Goal: Information Seeking & Learning: Check status

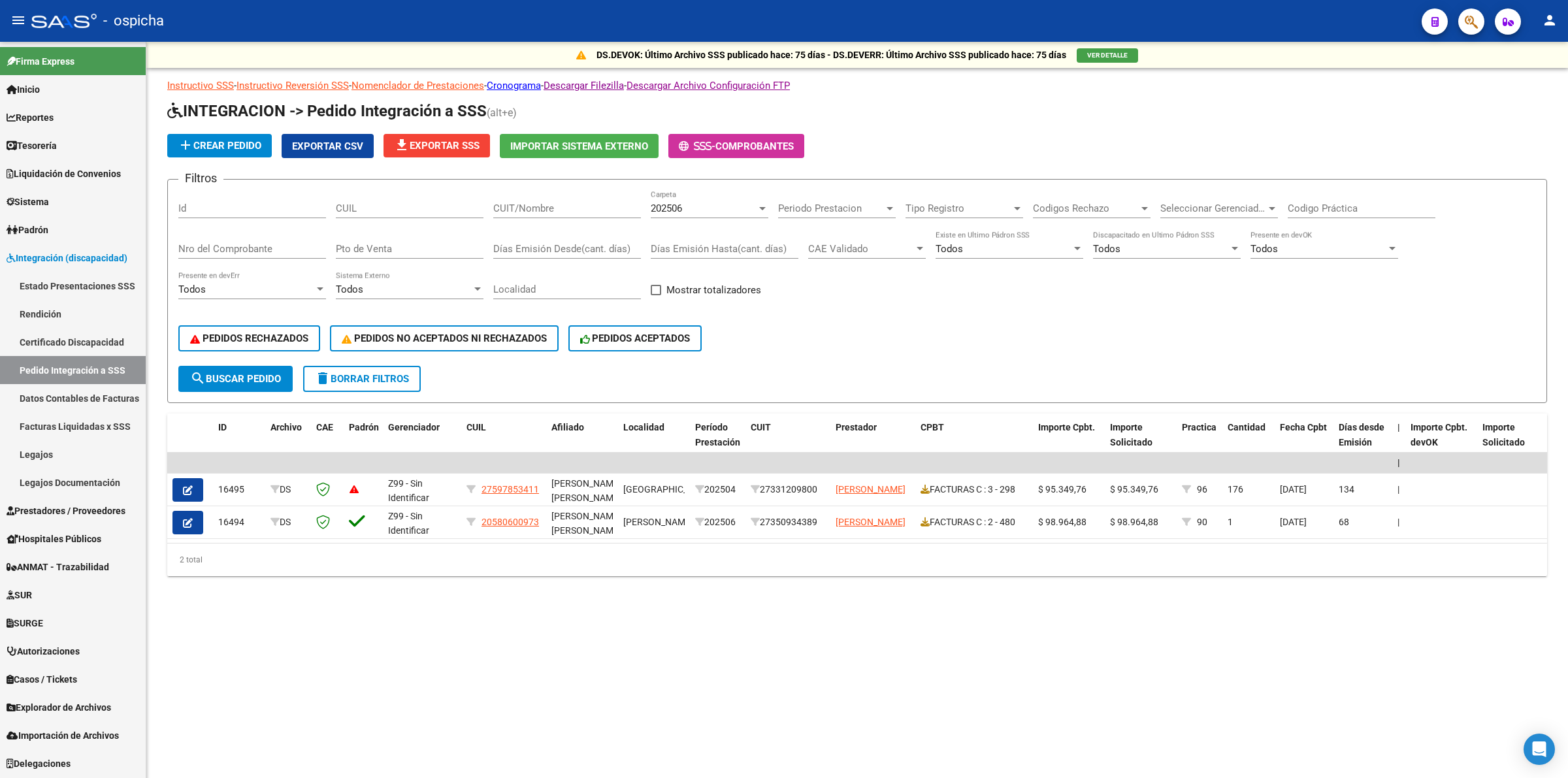
click at [58, 253] on span "Integración (discapacidad)" at bounding box center [67, 257] width 121 height 14
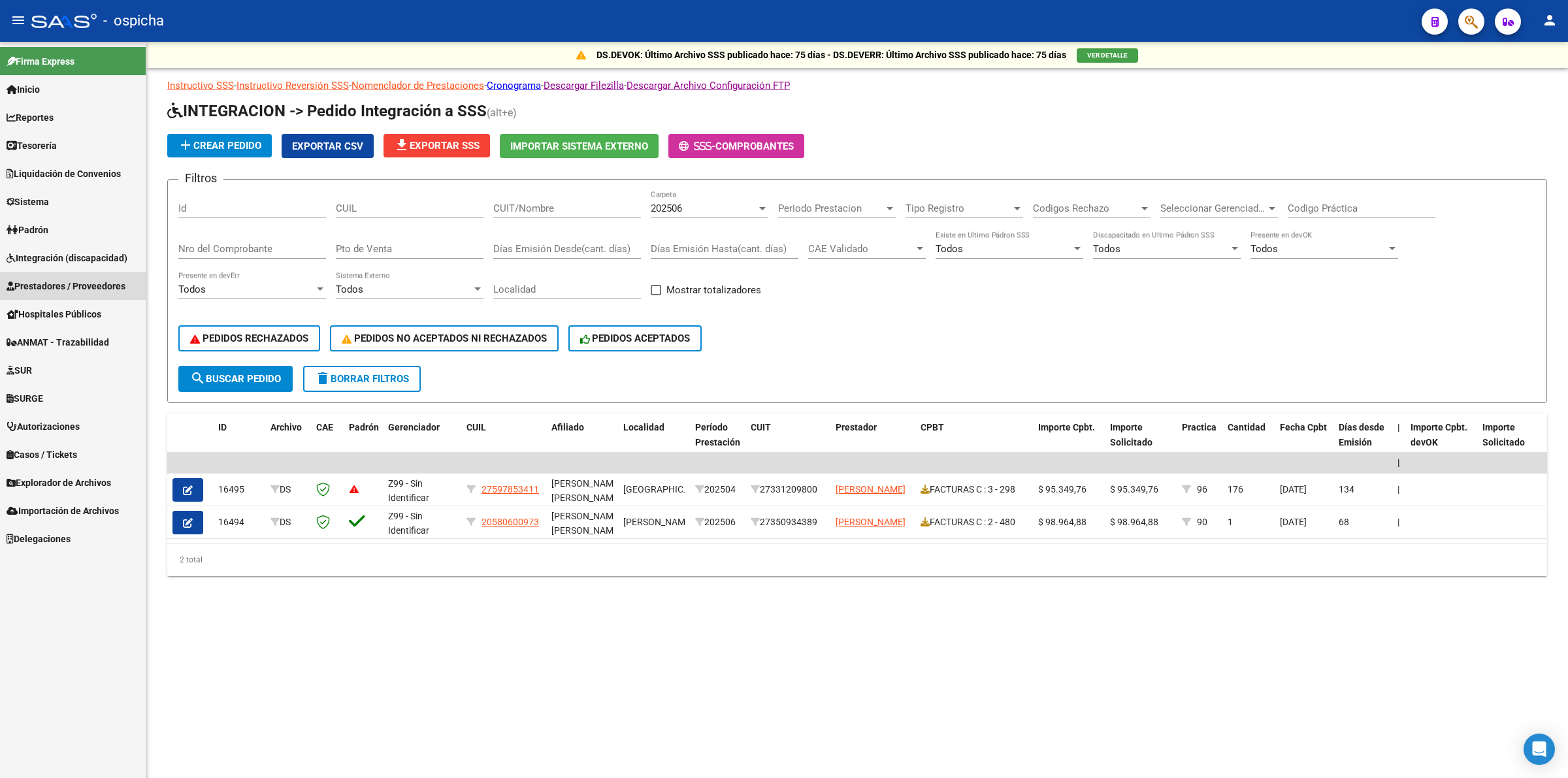
click at [93, 284] on span "Prestadores / Proveedores" at bounding box center [66, 285] width 119 height 14
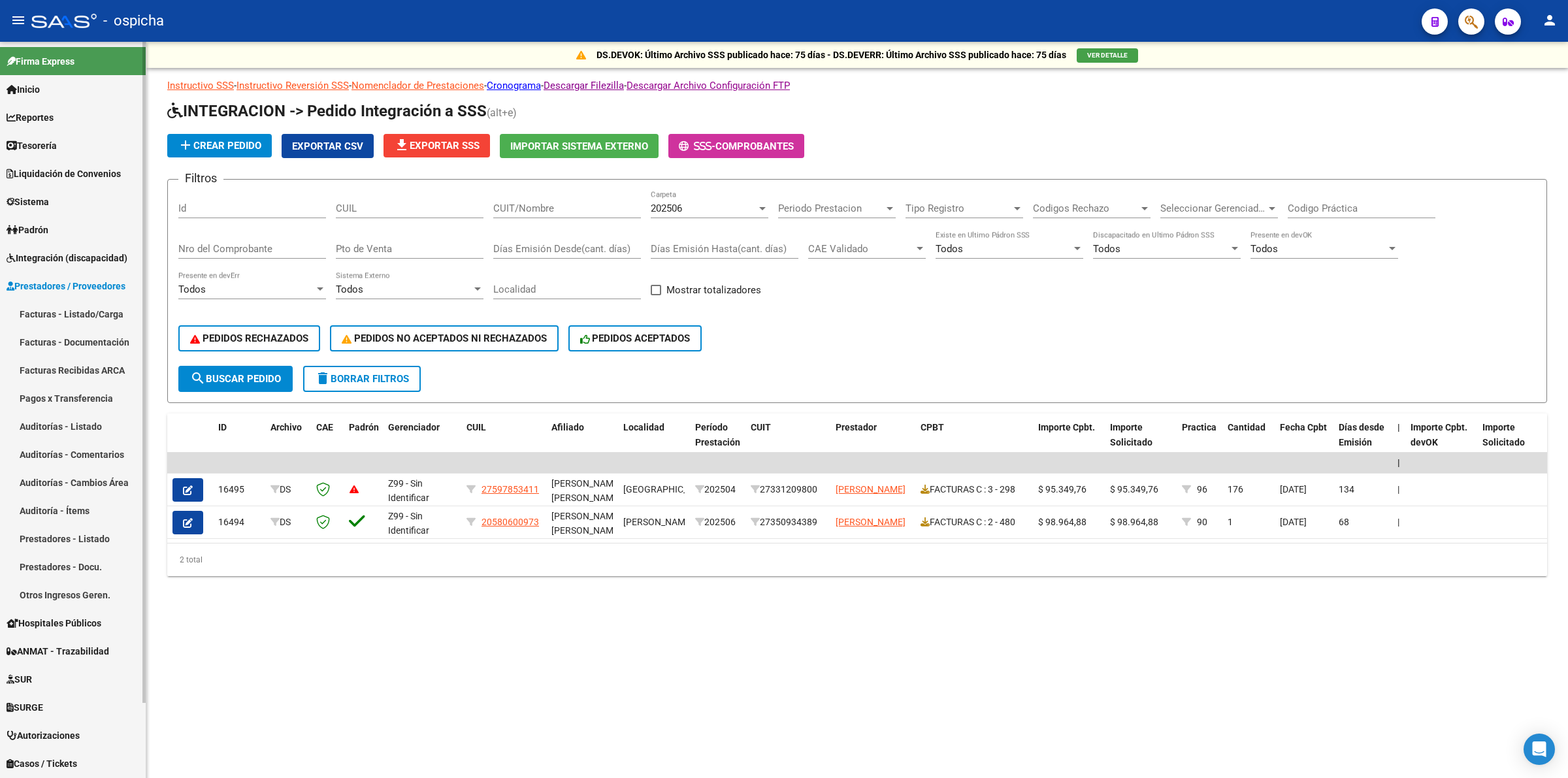
click at [98, 371] on link "Facturas Recibidas ARCA" at bounding box center [73, 370] width 145 height 28
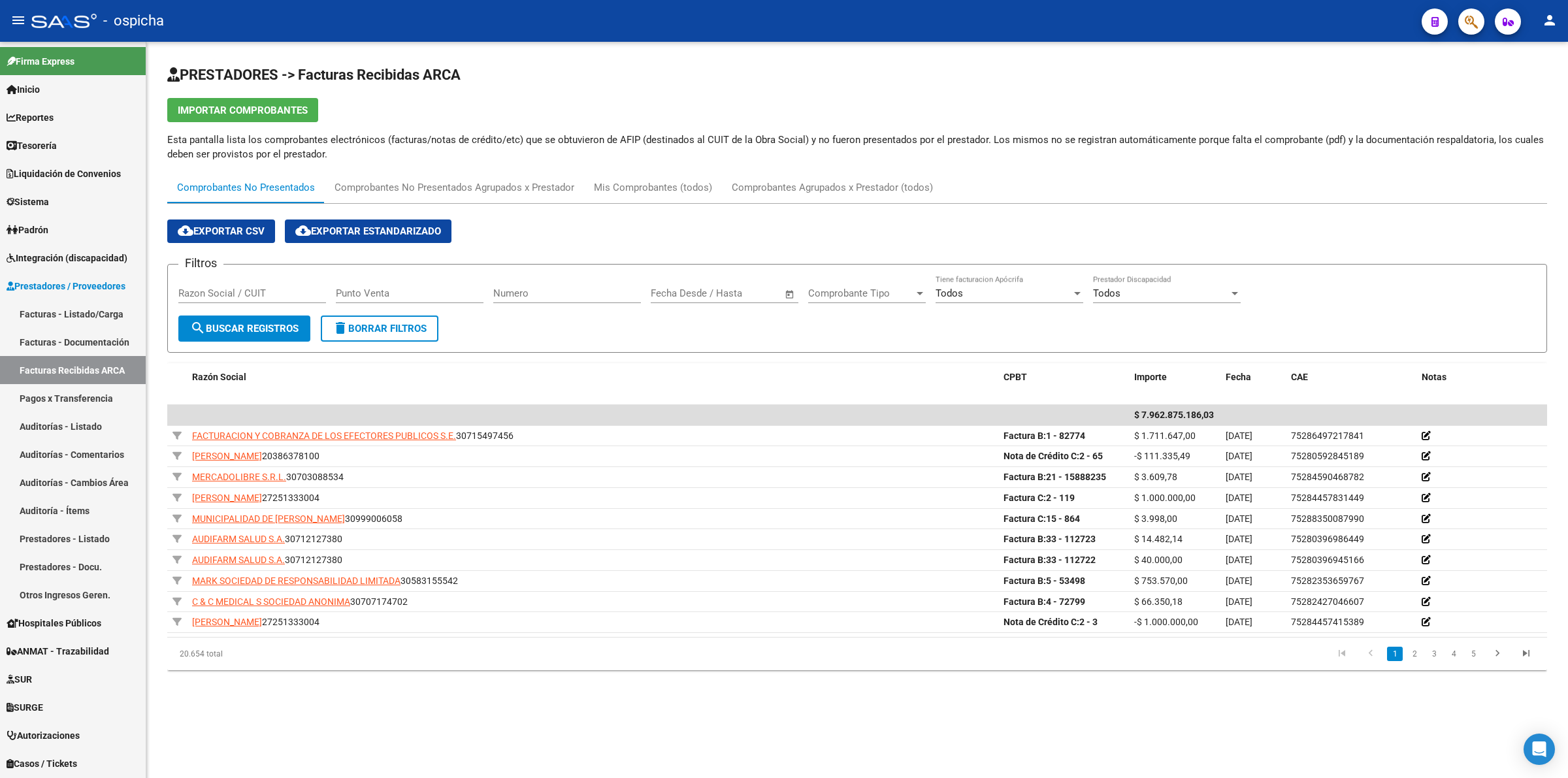
click at [273, 298] on input "Razon Social / CUIT" at bounding box center [252, 293] width 147 height 12
paste input "20235226732"
type input "20235226732"
click at [280, 322] on span "search Buscar Registros" at bounding box center [244, 328] width 108 height 12
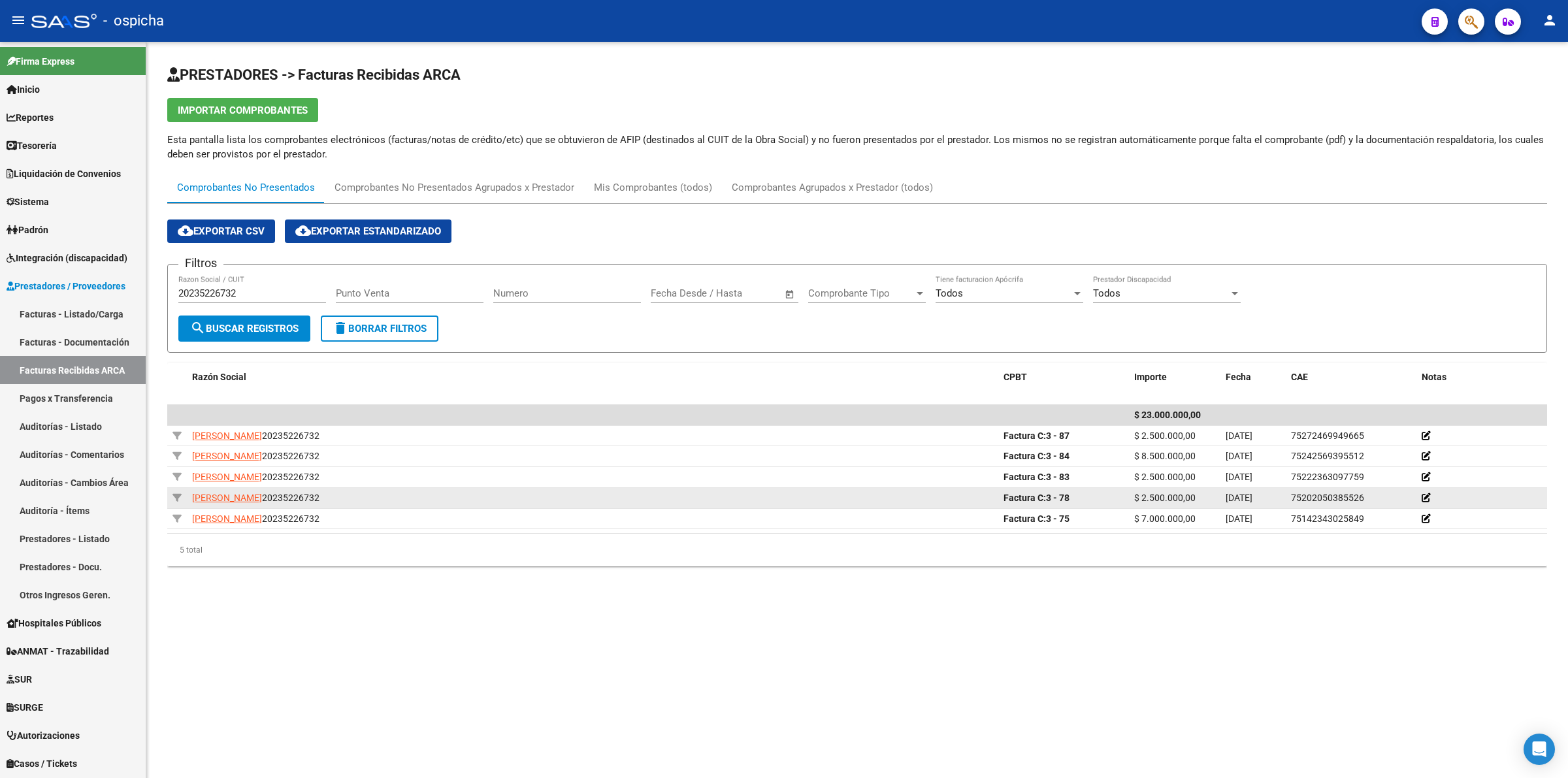
click at [894, 491] on div "ROUSSEAU HUGO ADRIAN 20235226732" at bounding box center [592, 498] width 801 height 15
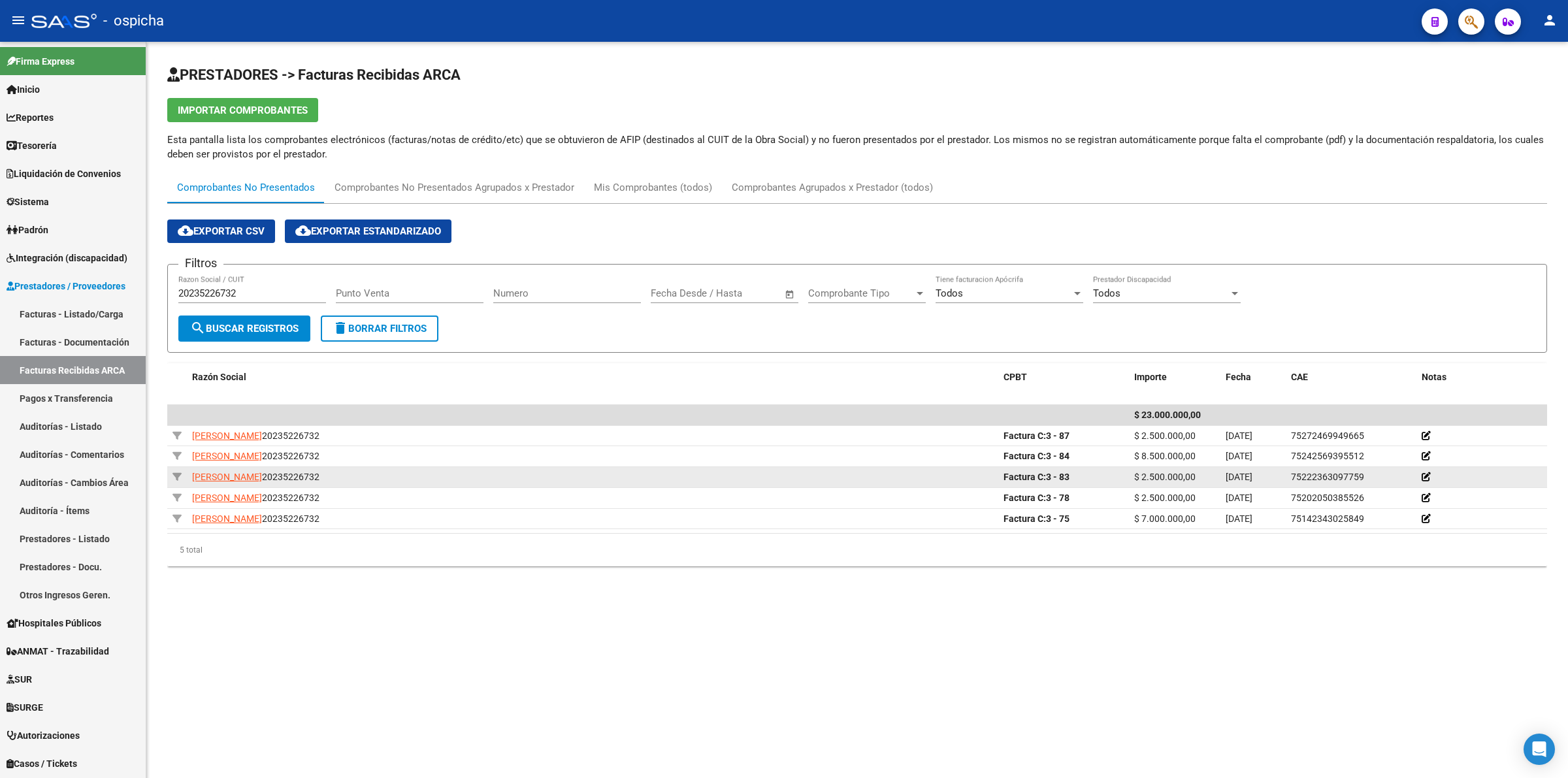
click at [914, 467] on datatable-body-cell "ROUSSEAU HUGO ADRIAN 20235226732" at bounding box center [592, 477] width 812 height 20
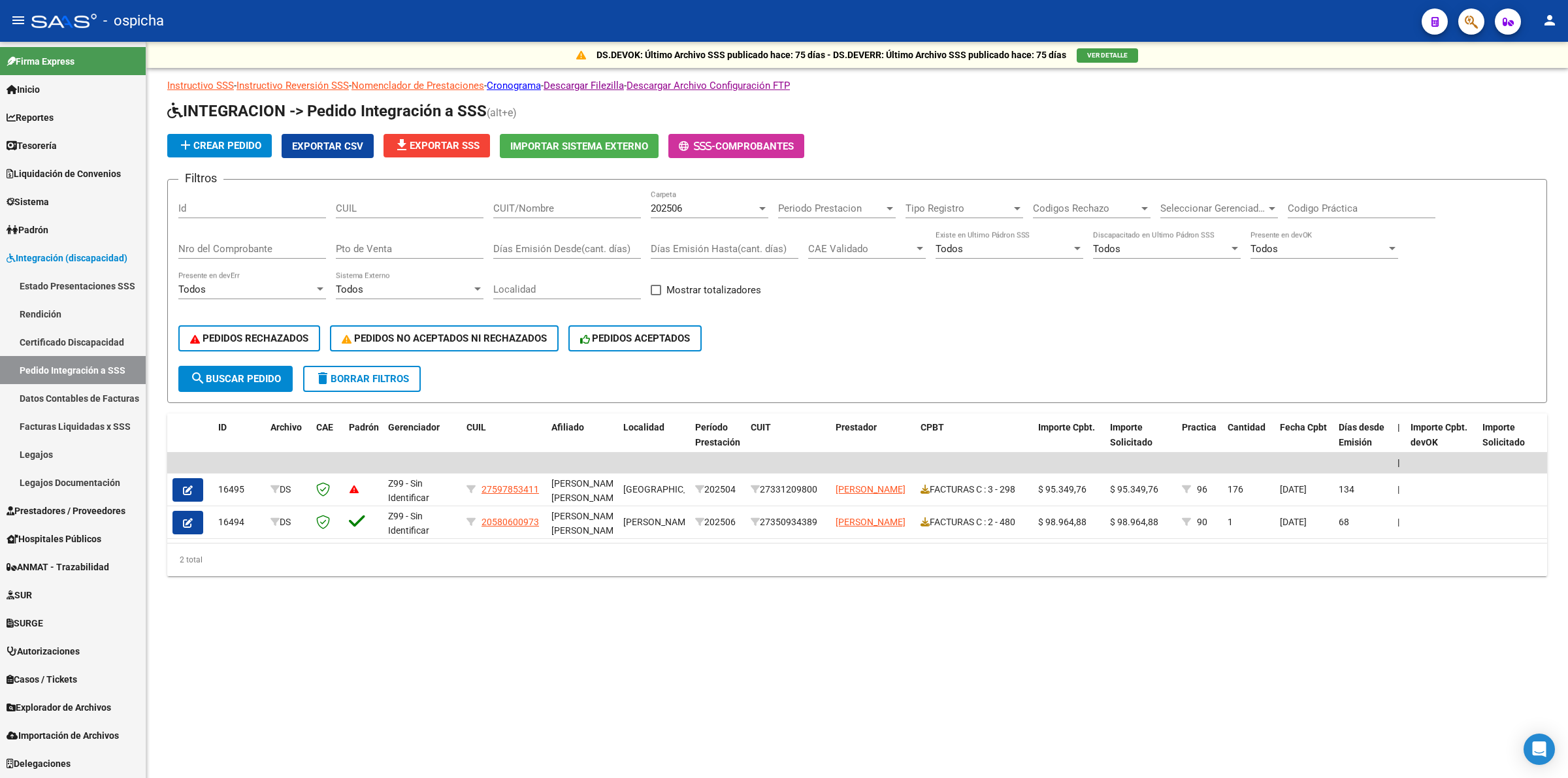
click at [100, 112] on link "Reportes" at bounding box center [73, 117] width 145 height 28
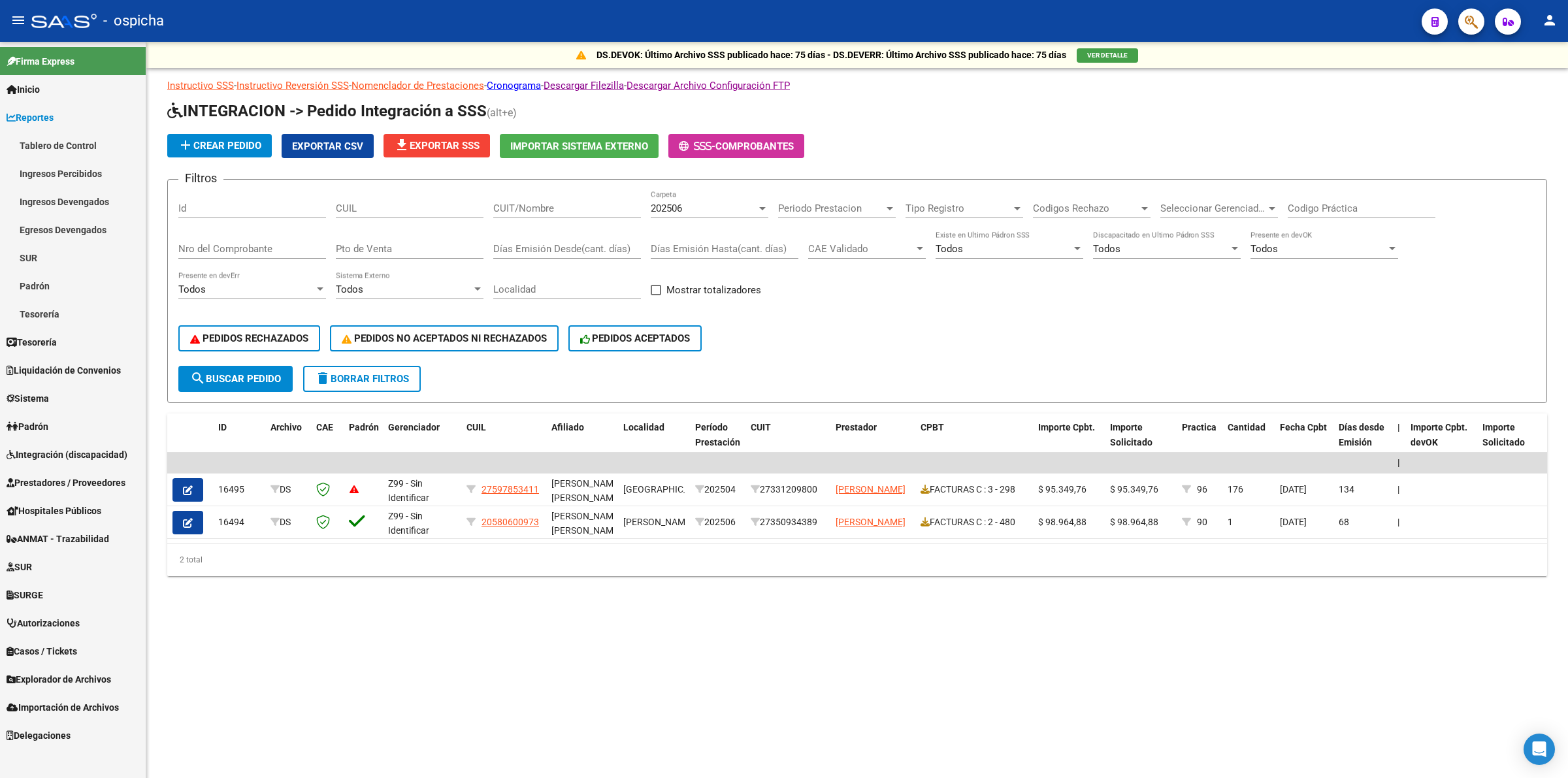
click at [82, 178] on link "Ingresos Percibidos" at bounding box center [73, 173] width 145 height 28
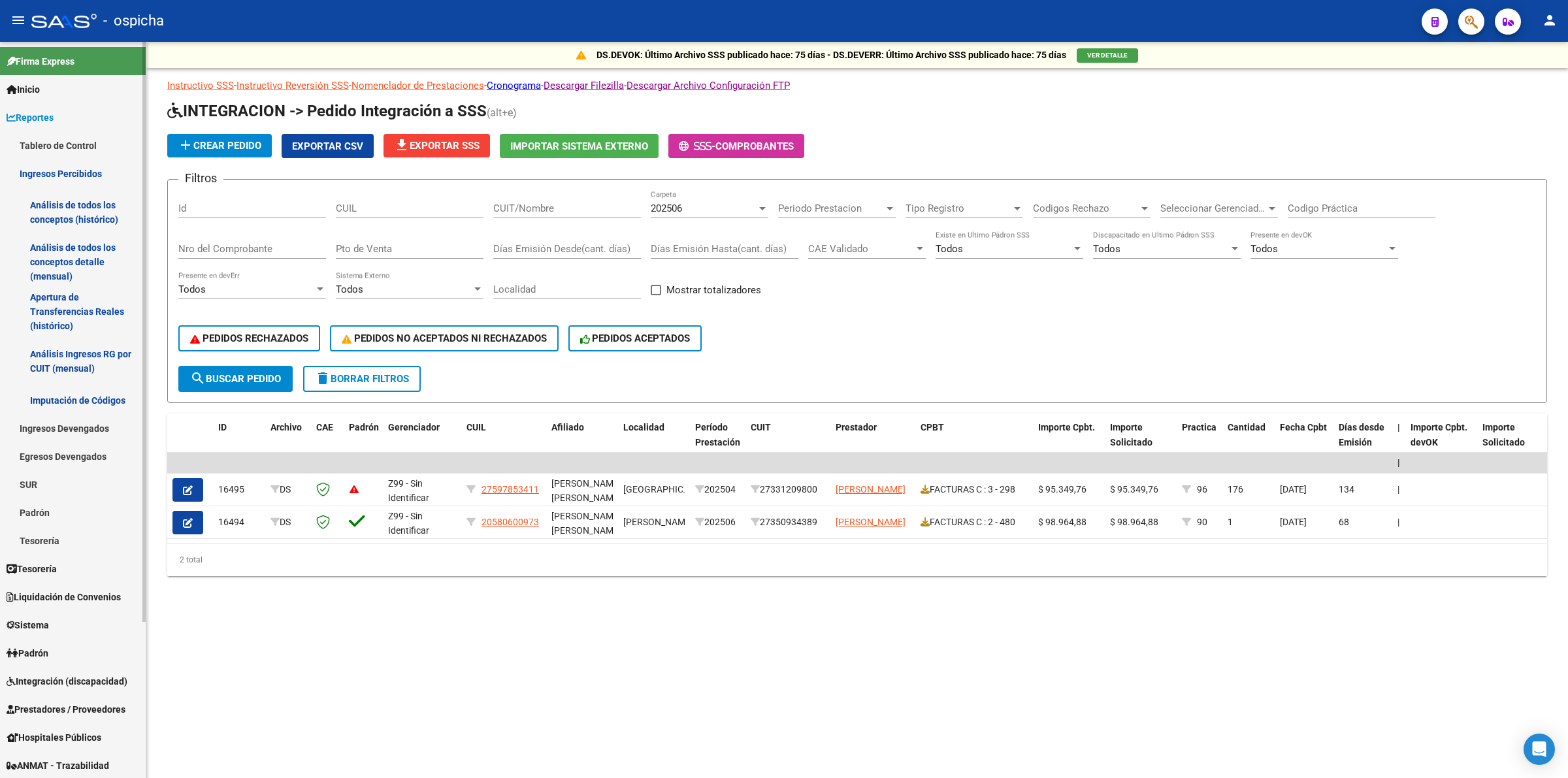
click at [83, 219] on link "Análisis de todos los conceptos (histórico)" at bounding box center [73, 212] width 145 height 49
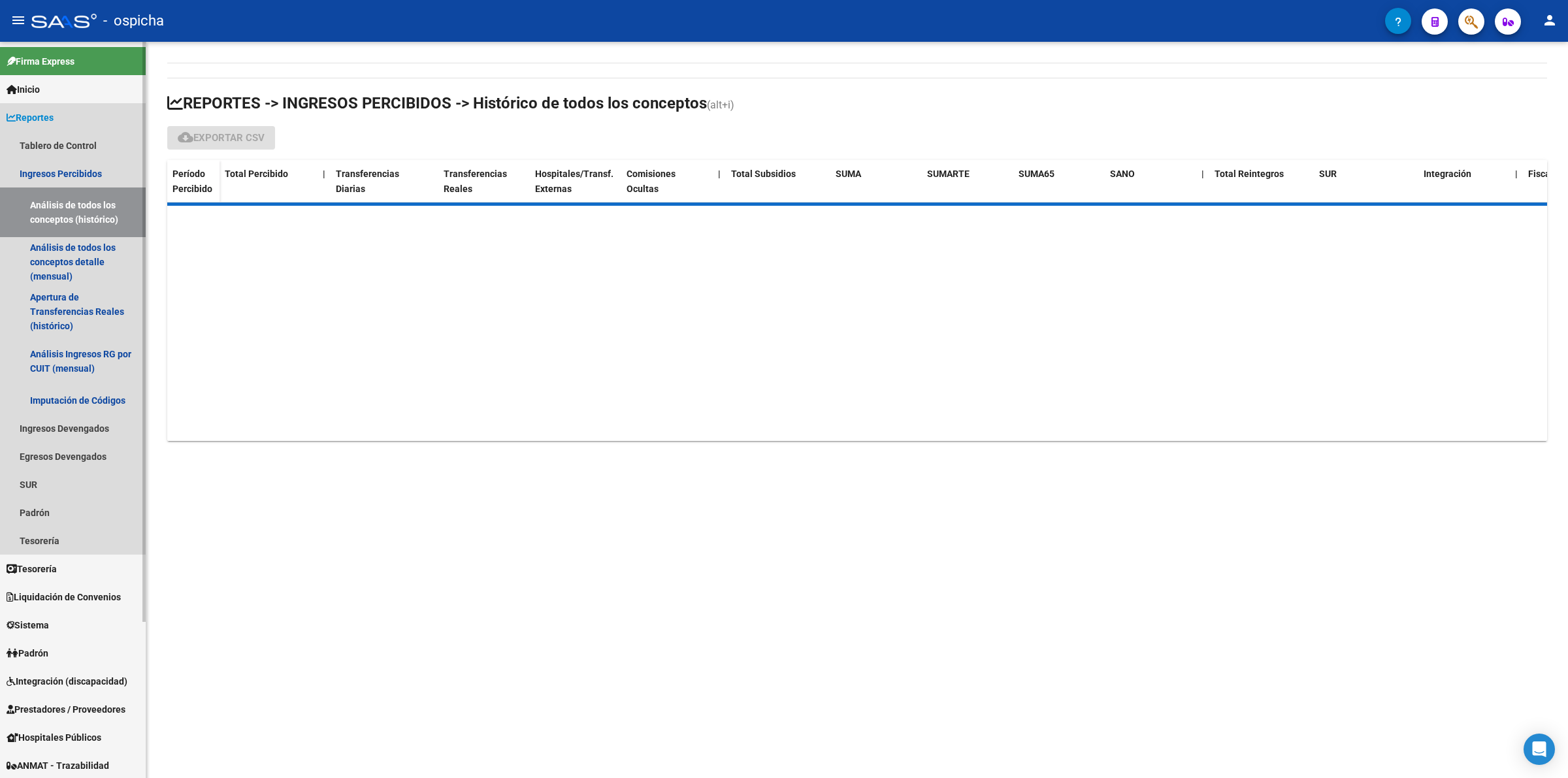
click at [53, 112] on span "Reportes" at bounding box center [30, 116] width 47 height 14
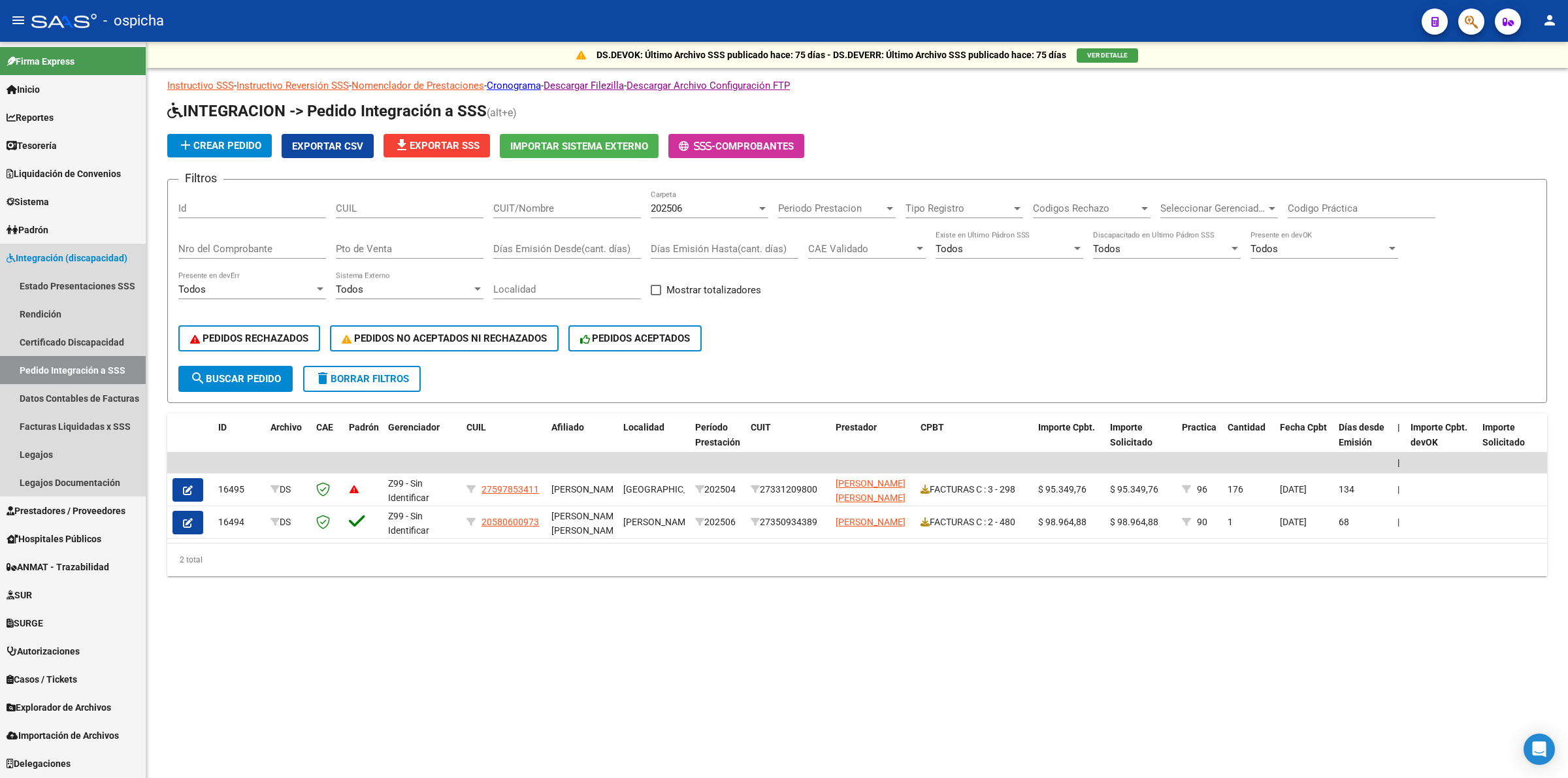
click at [100, 252] on span "Integración (discapacidad)" at bounding box center [67, 257] width 121 height 14
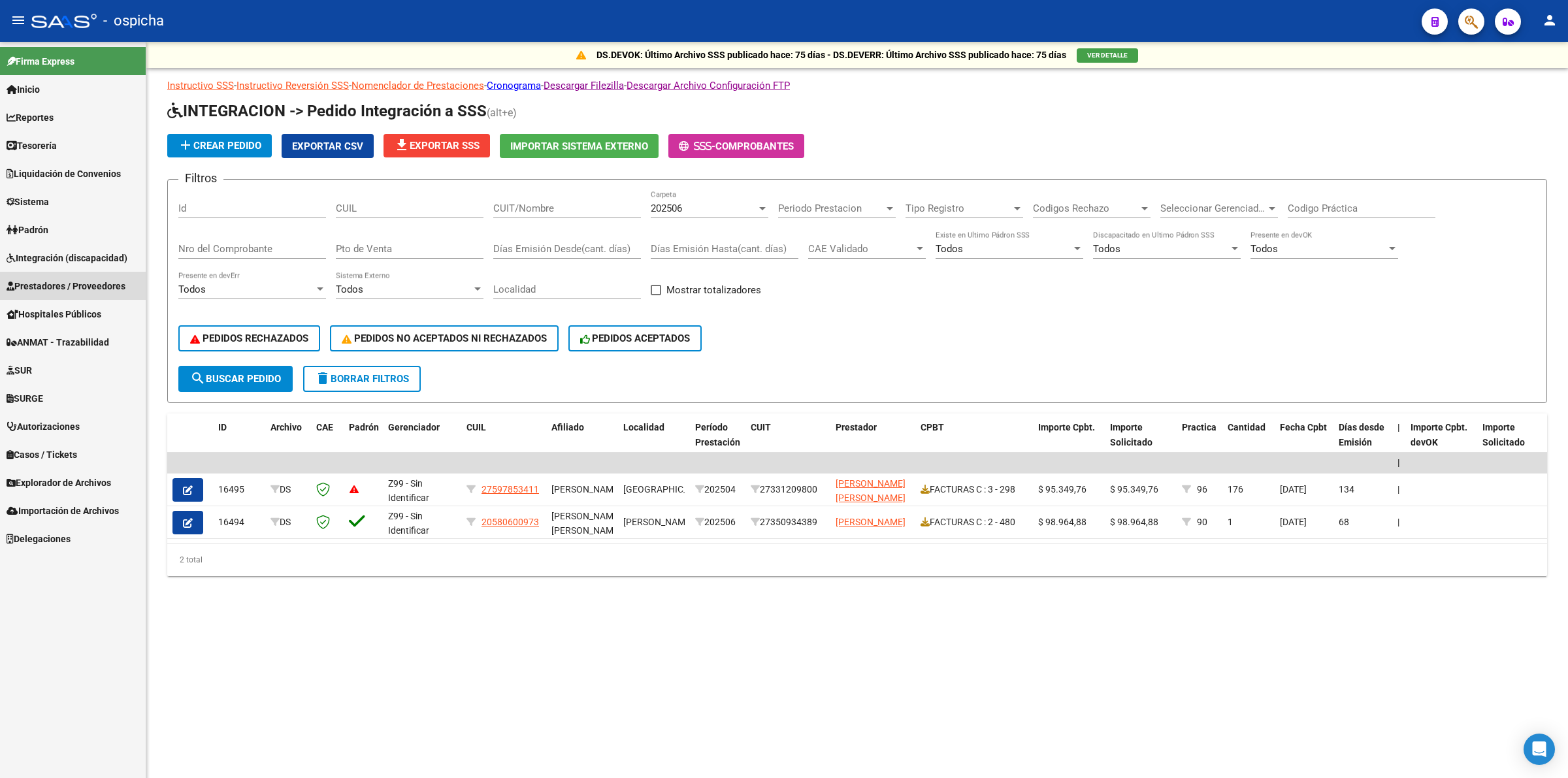
click at [89, 286] on span "Prestadores / Proveedores" at bounding box center [66, 285] width 119 height 14
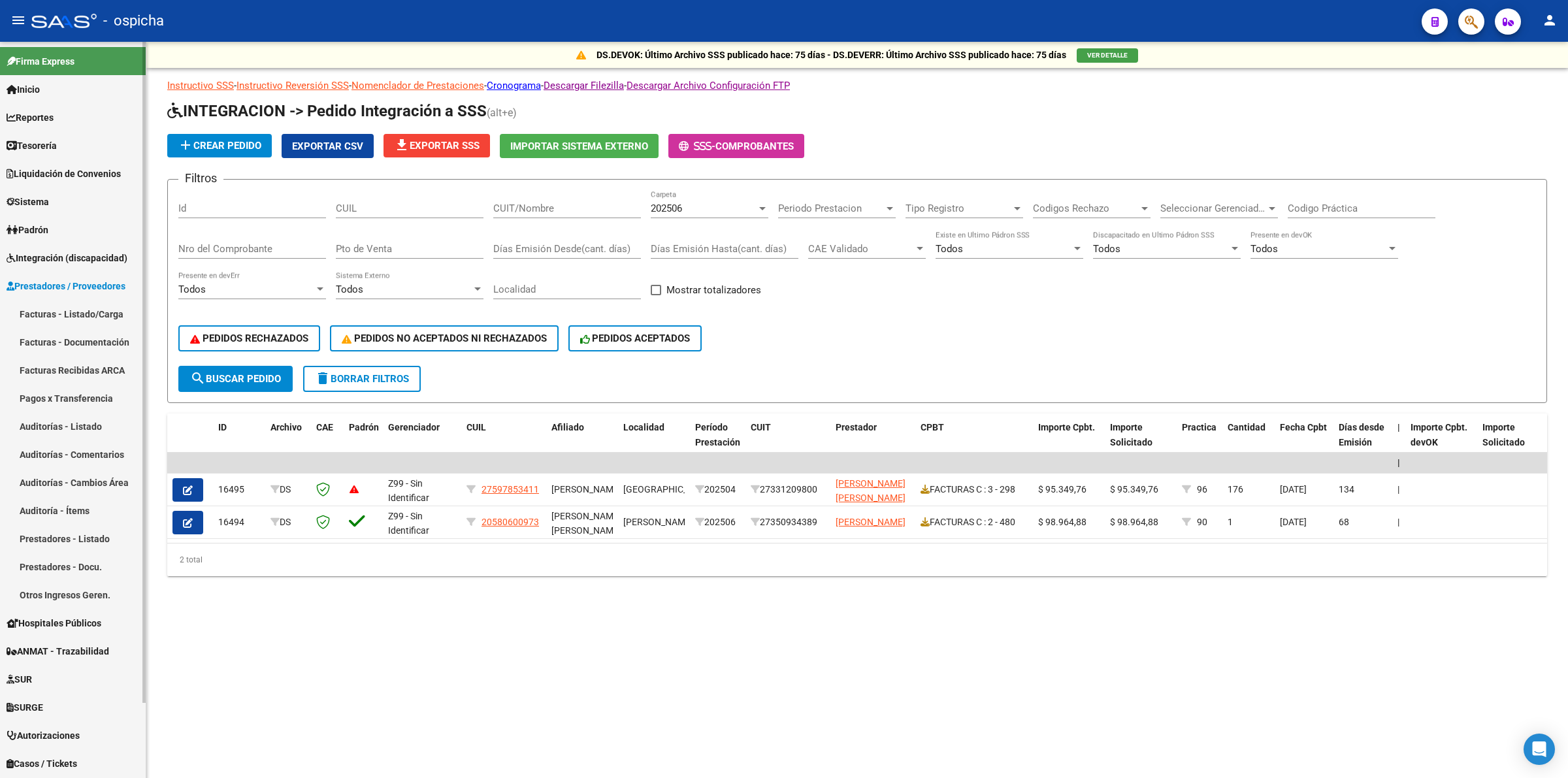
click at [93, 362] on link "Facturas Recibidas ARCA" at bounding box center [73, 370] width 145 height 28
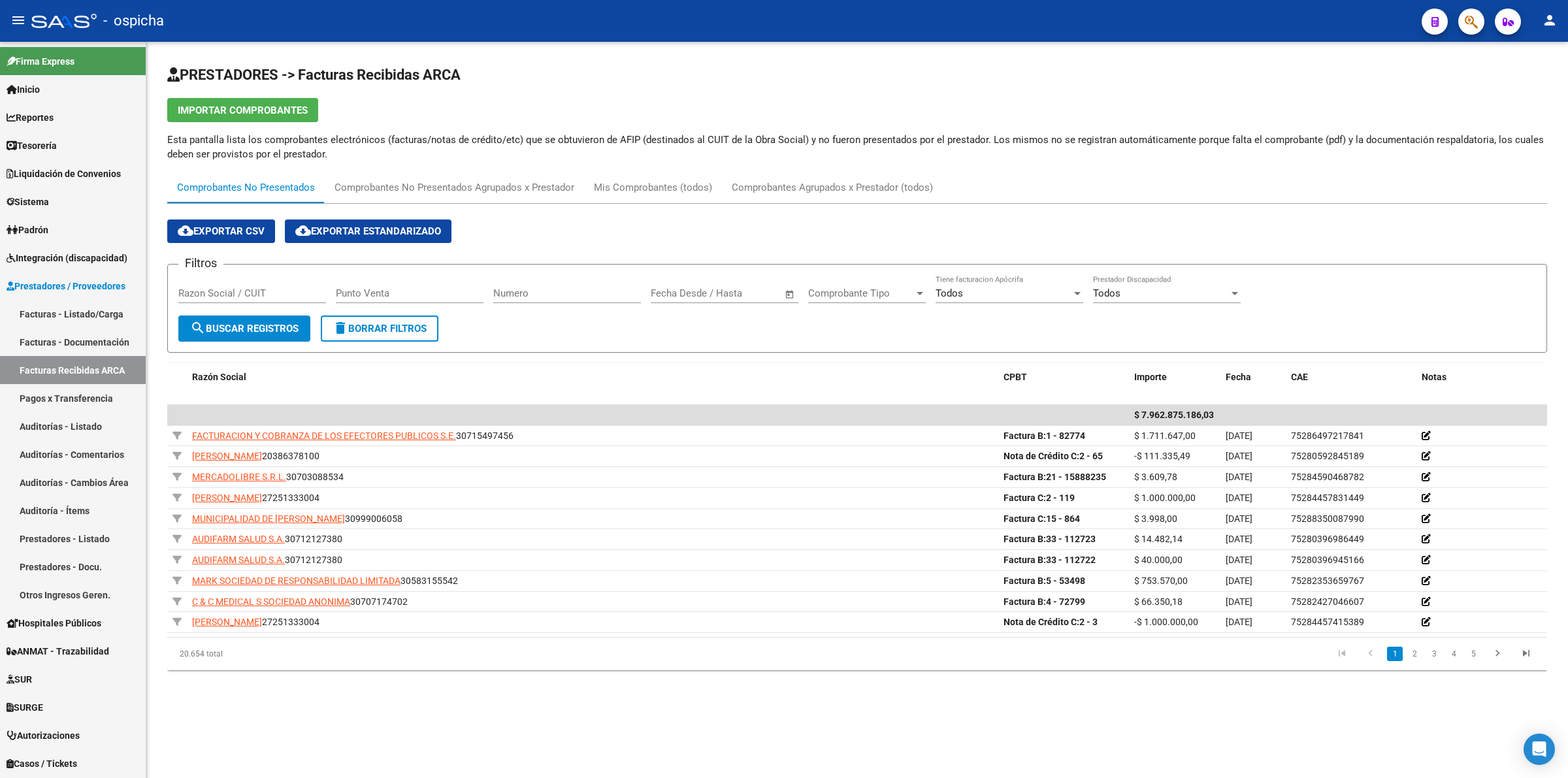
click at [275, 296] on input "Razon Social / CUIT" at bounding box center [252, 293] width 147 height 12
paste input "20296970310"
click at [279, 322] on span "search Buscar Registros" at bounding box center [244, 328] width 108 height 12
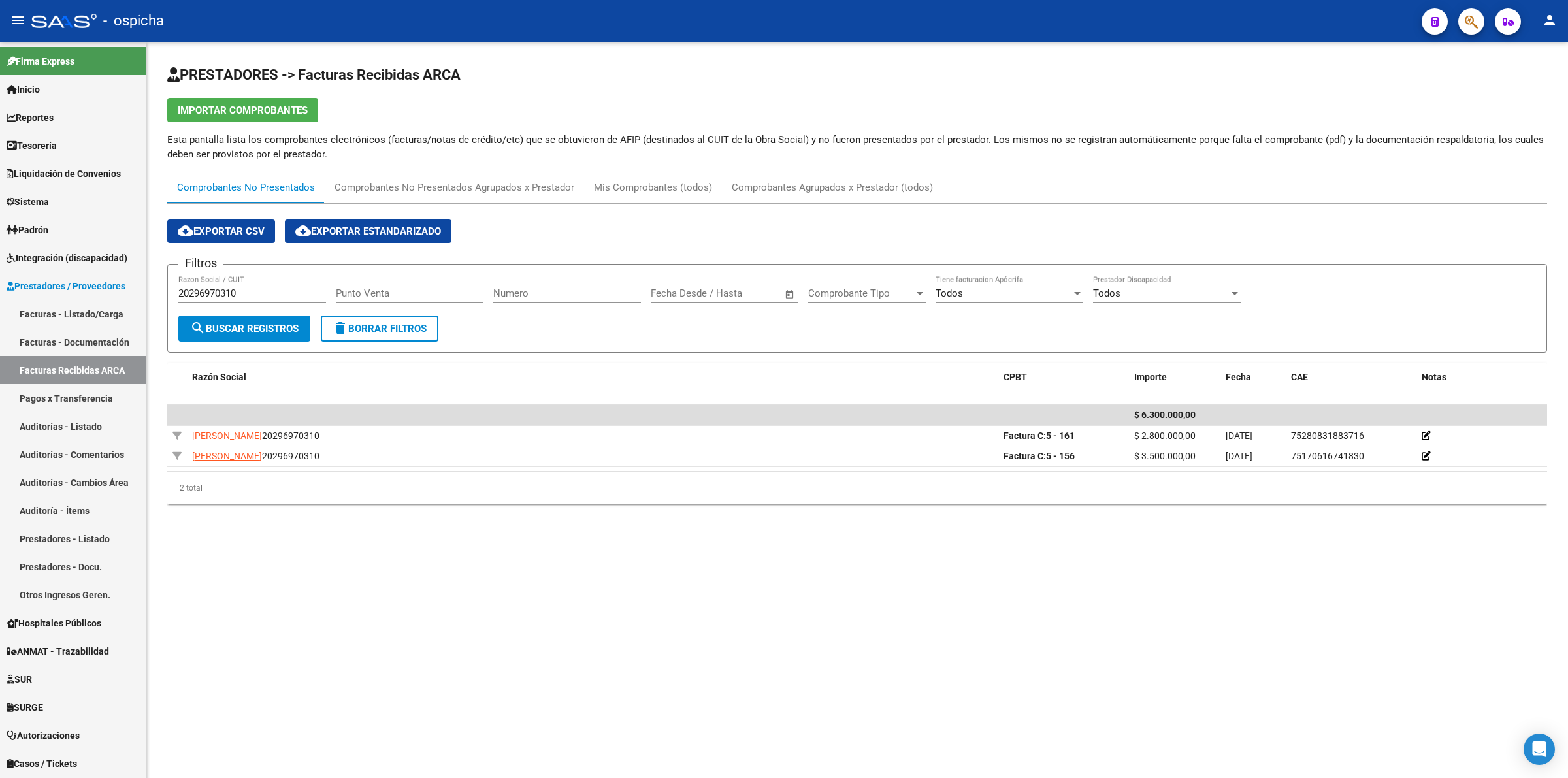
click at [241, 292] on input "20296970310" at bounding box center [252, 293] width 147 height 12
paste input "7180614449"
click at [258, 318] on button "search Buscar Registros" at bounding box center [244, 329] width 132 height 26
click at [233, 279] on div "27180614449 Razon Social / CUIT" at bounding box center [252, 289] width 147 height 28
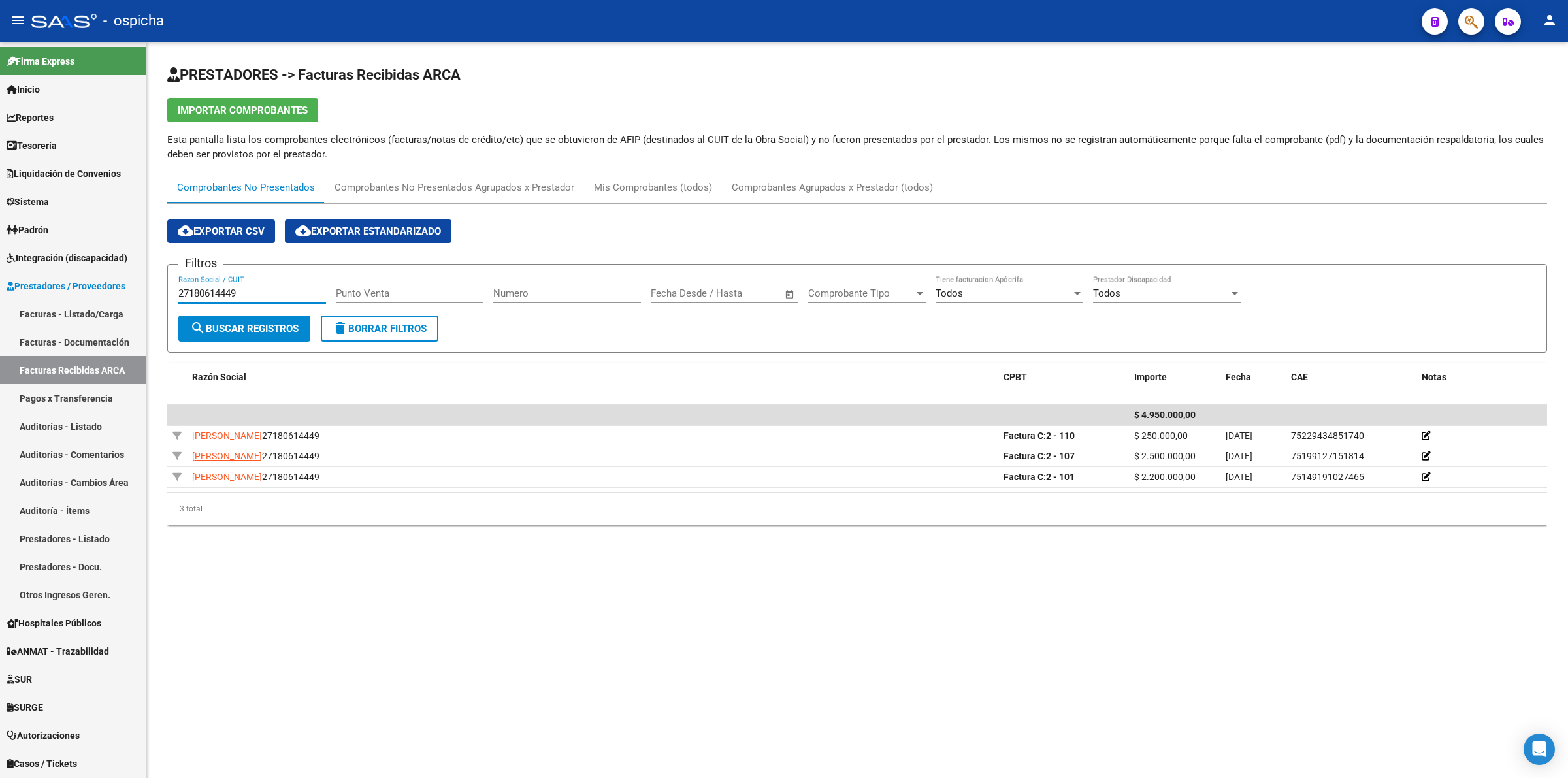
click at [243, 287] on input "27180614449" at bounding box center [252, 293] width 147 height 12
paste input "30715595970"
click at [243, 322] on span "search Buscar Registros" at bounding box center [244, 328] width 108 height 12
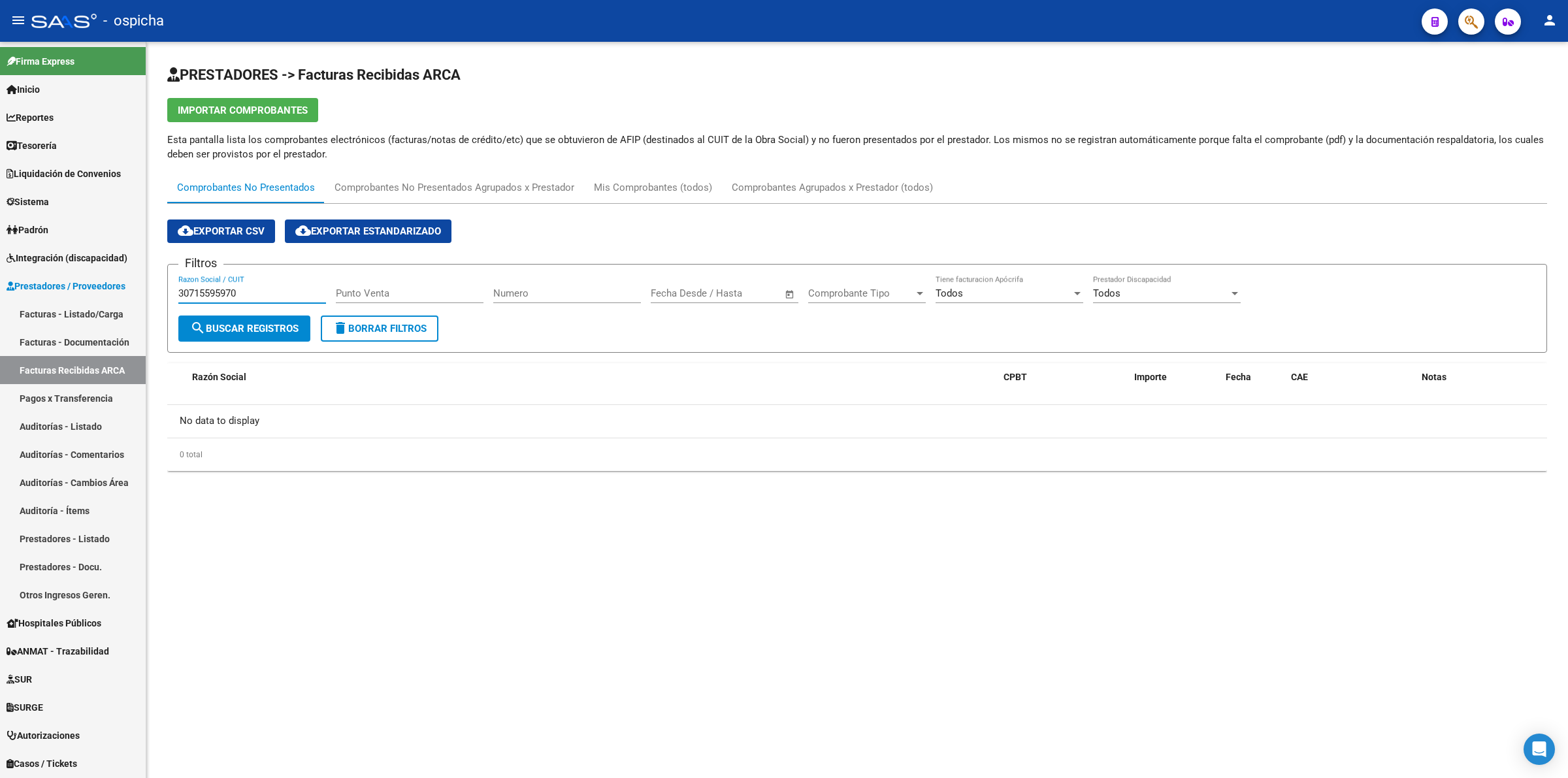
click at [262, 297] on input "30715595970" at bounding box center [252, 293] width 147 height 12
paste input "27307441123"
click at [268, 293] on input "3071559597027307441123" at bounding box center [252, 293] width 147 height 12
paste input "text"
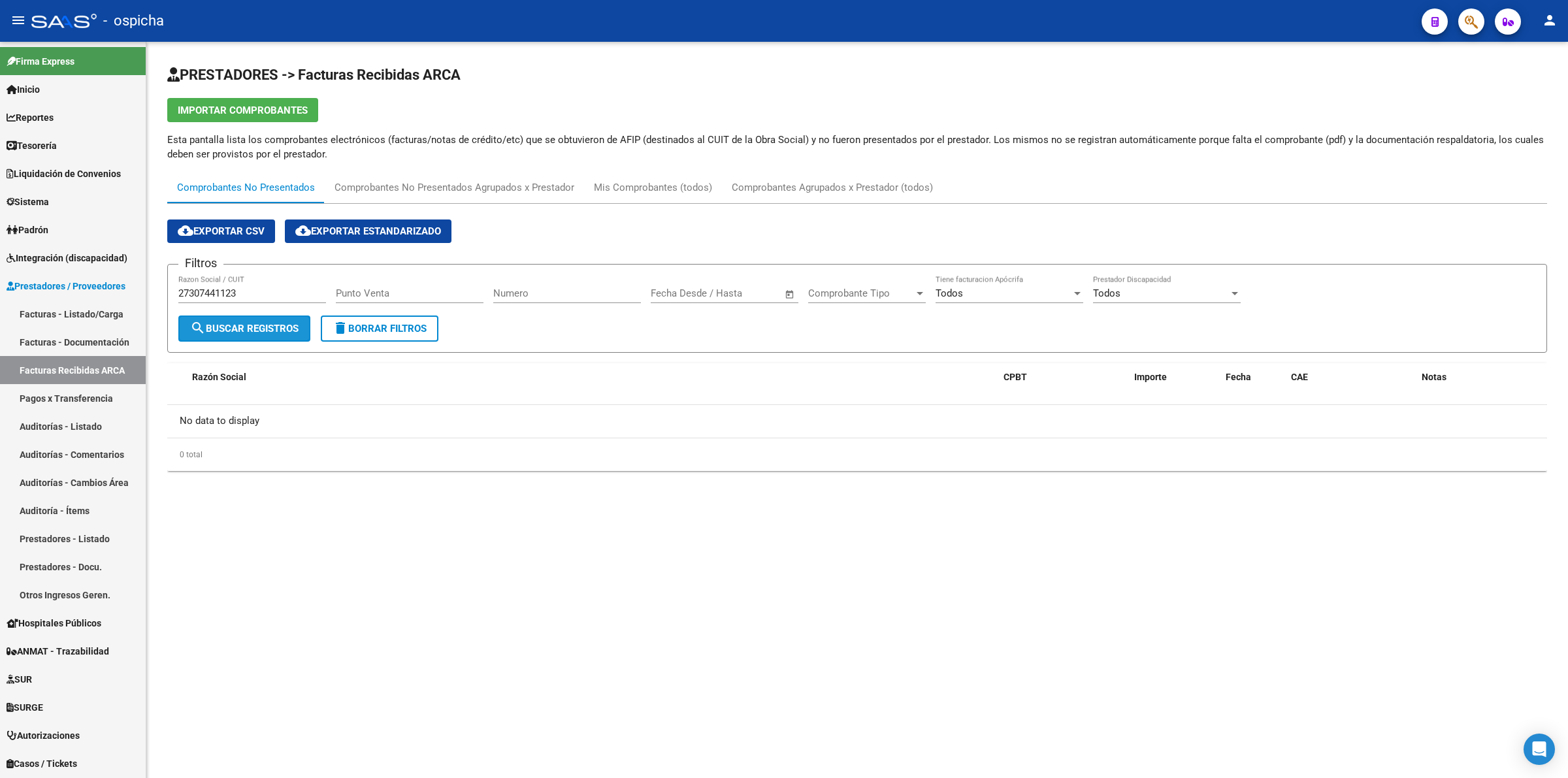
click at [273, 324] on span "search Buscar Registros" at bounding box center [244, 328] width 108 height 12
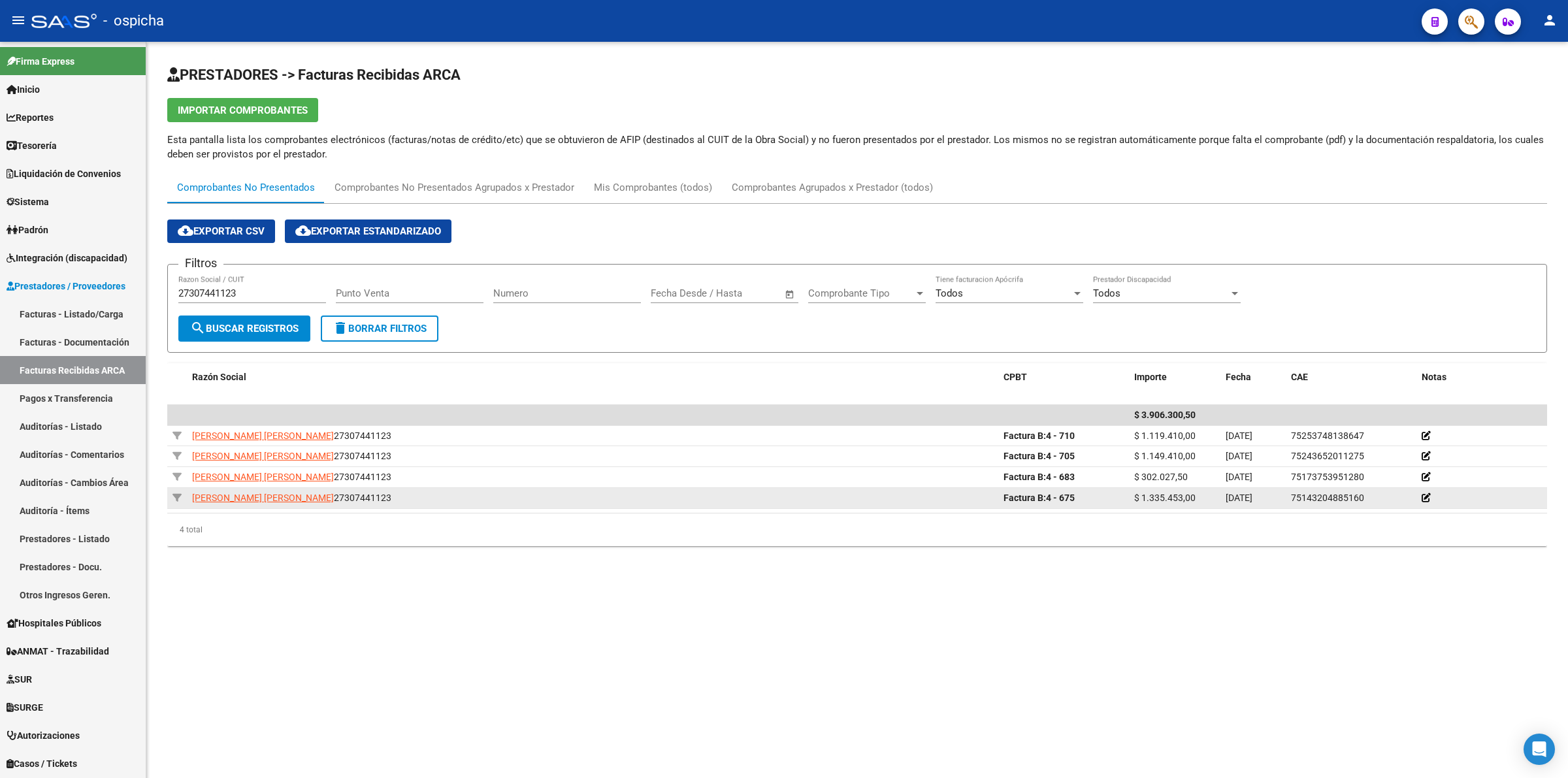
click at [399, 501] on div "[PERSON_NAME] [PERSON_NAME] 27307441123" at bounding box center [592, 498] width 801 height 15
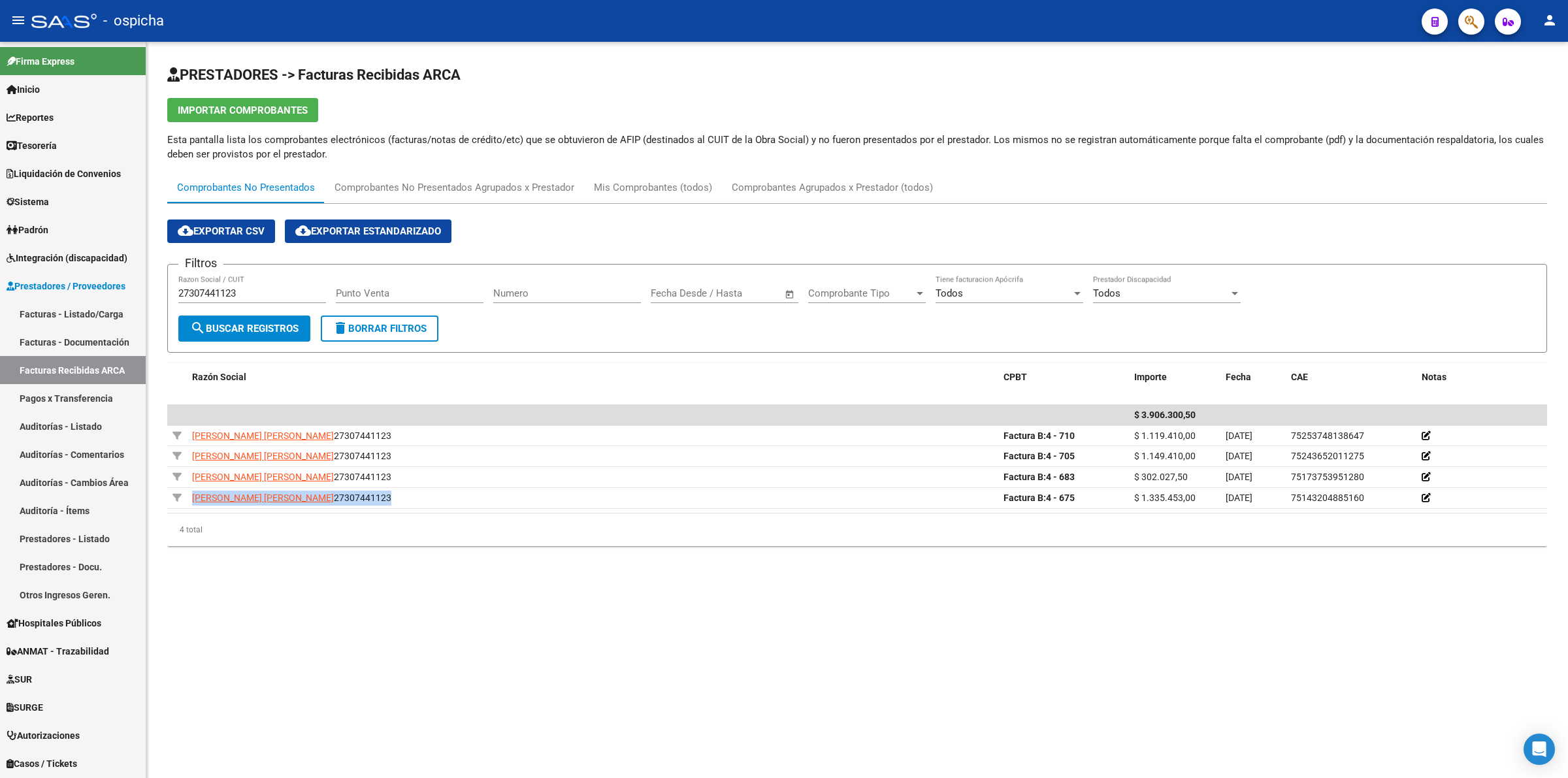
drag, startPoint x: 1372, startPoint y: 495, endPoint x: 557, endPoint y: 553, distance: 817.1
click at [557, 553] on div "cloud_download Exportar CSV cloud_download Exportar Estandarizado Filtros 27307…" at bounding box center [857, 380] width 1381 height 353
click at [641, 648] on mat-sidenav-content "PRESTADORES -> Facturas Recibidas ARCA Importar Comprobantes Esta pantalla list…" at bounding box center [857, 410] width 1422 height 736
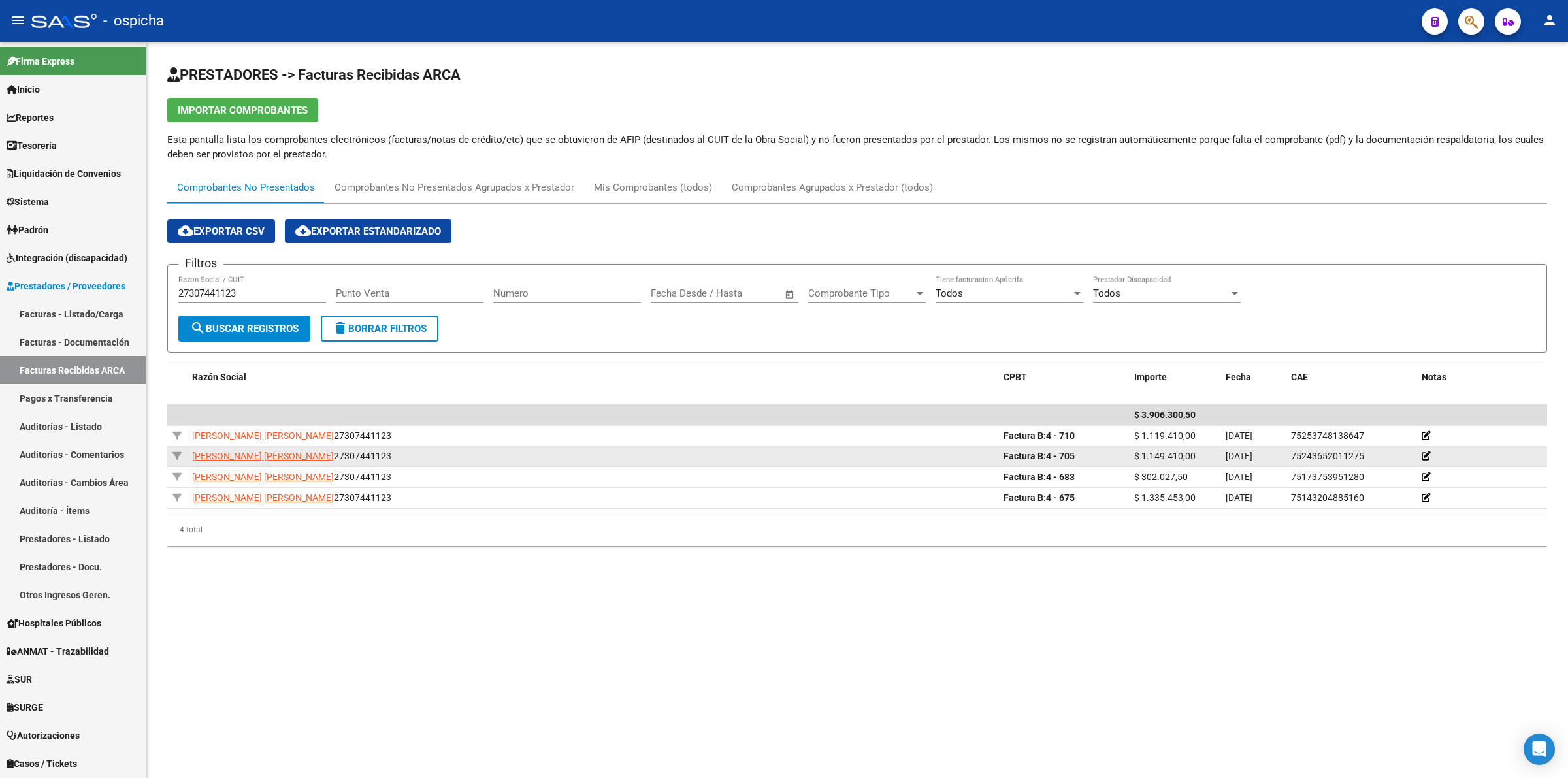
drag, startPoint x: 1232, startPoint y: 457, endPoint x: 1268, endPoint y: 459, distance: 36.1
click at [1253, 459] on span "[DATE]" at bounding box center [1239, 456] width 27 height 10
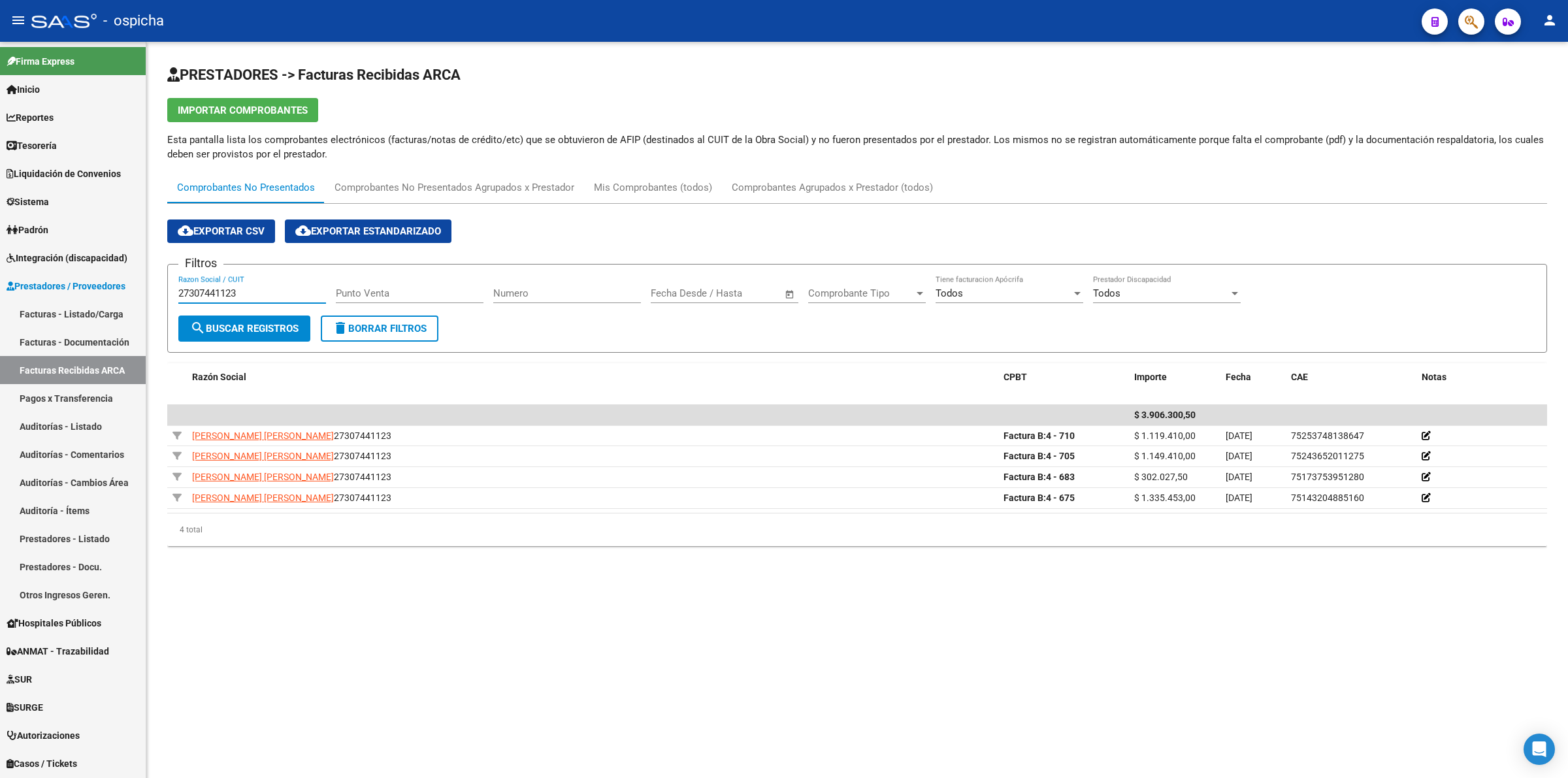
click at [300, 295] on input "27307441123" at bounding box center [252, 293] width 147 height 12
click at [297, 282] on div "2 Razon Social / CUIT" at bounding box center [252, 289] width 147 height 28
drag, startPoint x: 297, startPoint y: 282, endPoint x: 307, endPoint y: 298, distance: 18.9
click at [302, 292] on div "2 Razon Social / CUIT" at bounding box center [252, 289] width 147 height 28
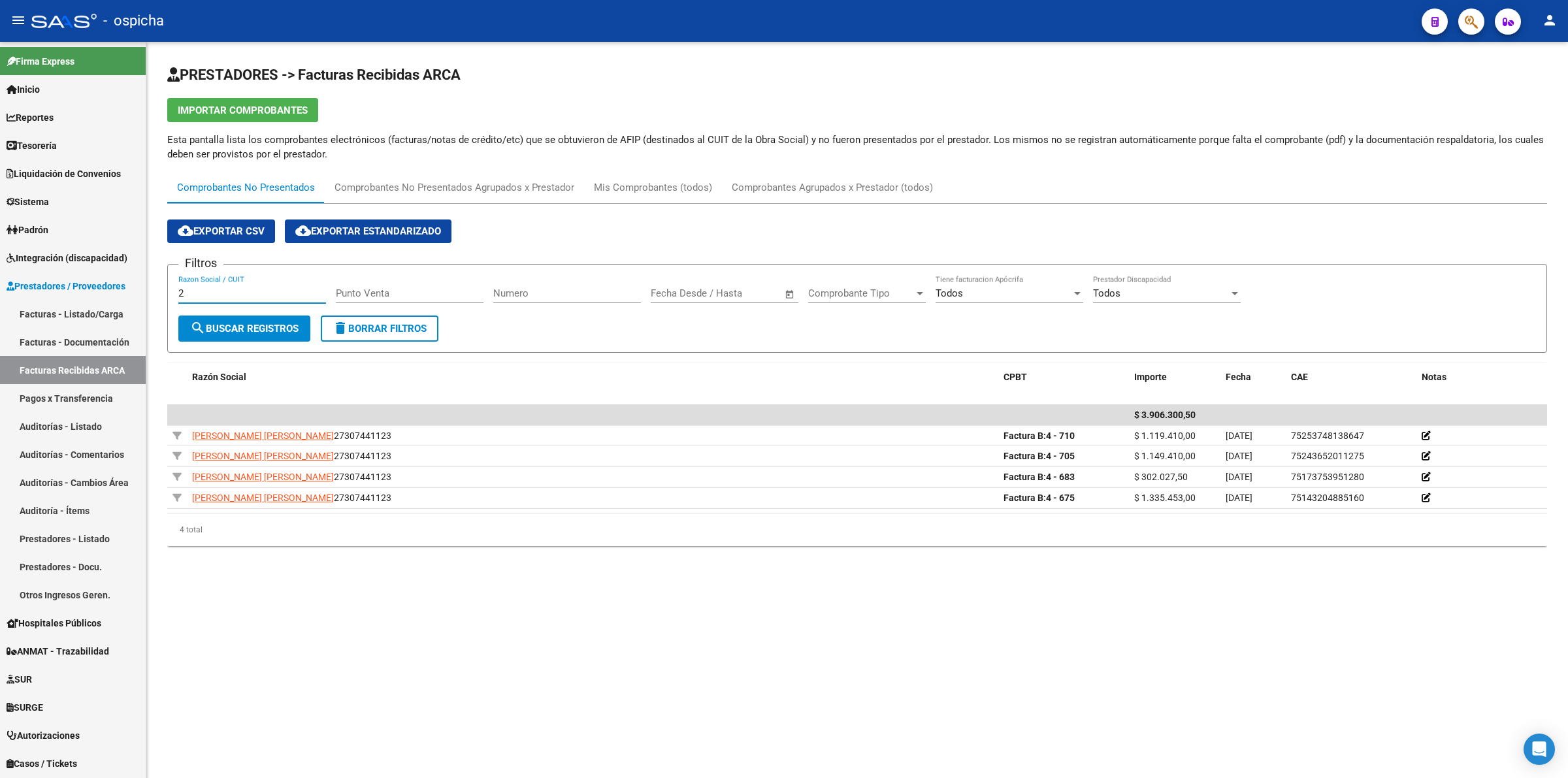
click at [307, 298] on div "2 Razon Social / CUIT" at bounding box center [252, 289] width 147 height 28
click at [296, 292] on input "2" at bounding box center [252, 293] width 147 height 12
paste input "4260390283"
click at [253, 327] on span "search Buscar Registros" at bounding box center [244, 328] width 108 height 12
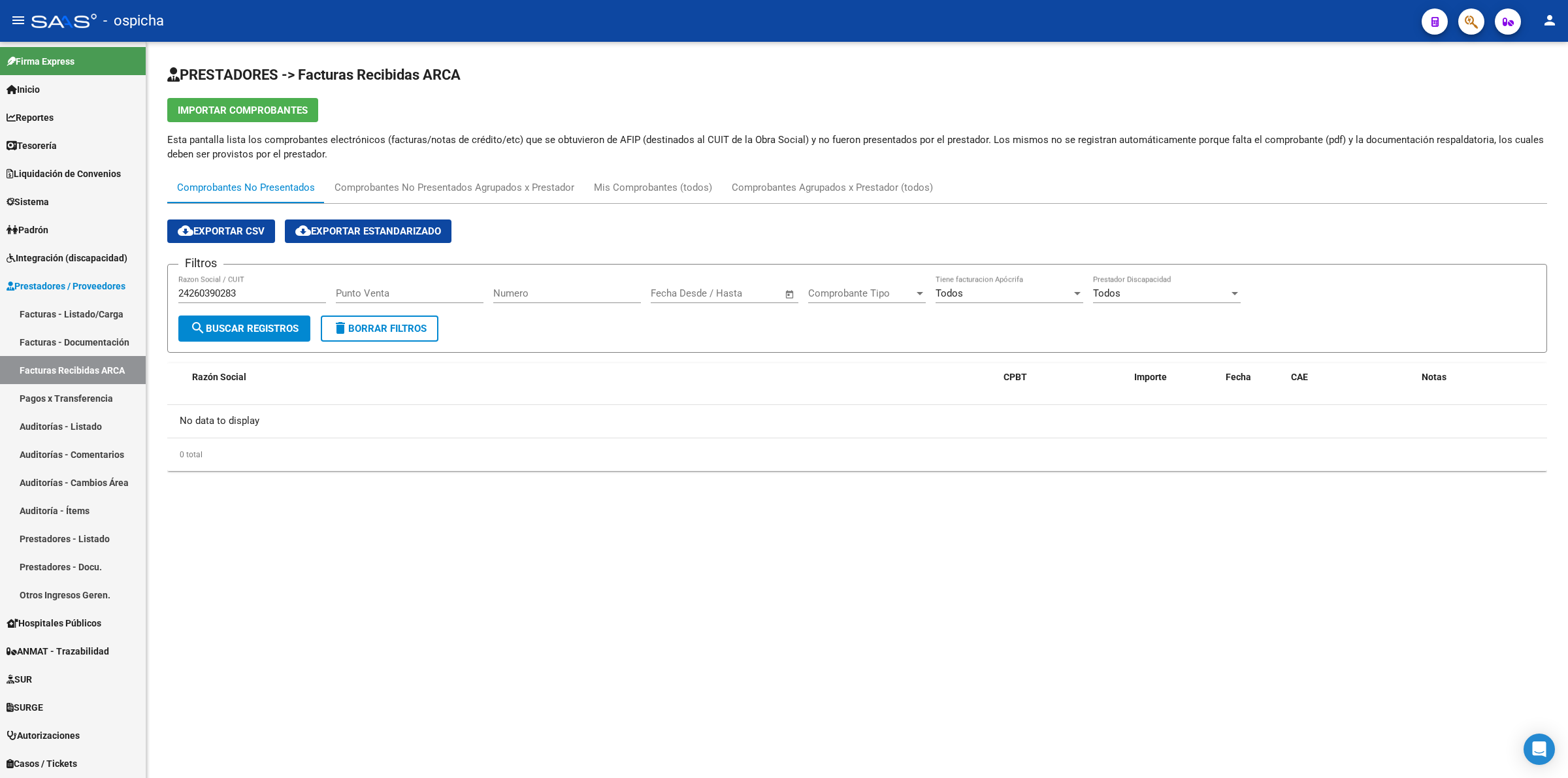
click at [233, 284] on div "24260390283 Razon Social / CUIT" at bounding box center [252, 289] width 147 height 28
click at [250, 287] on input "24260390283" at bounding box center [252, 293] width 147 height 12
paste input "738156022"
type input "27381560223"
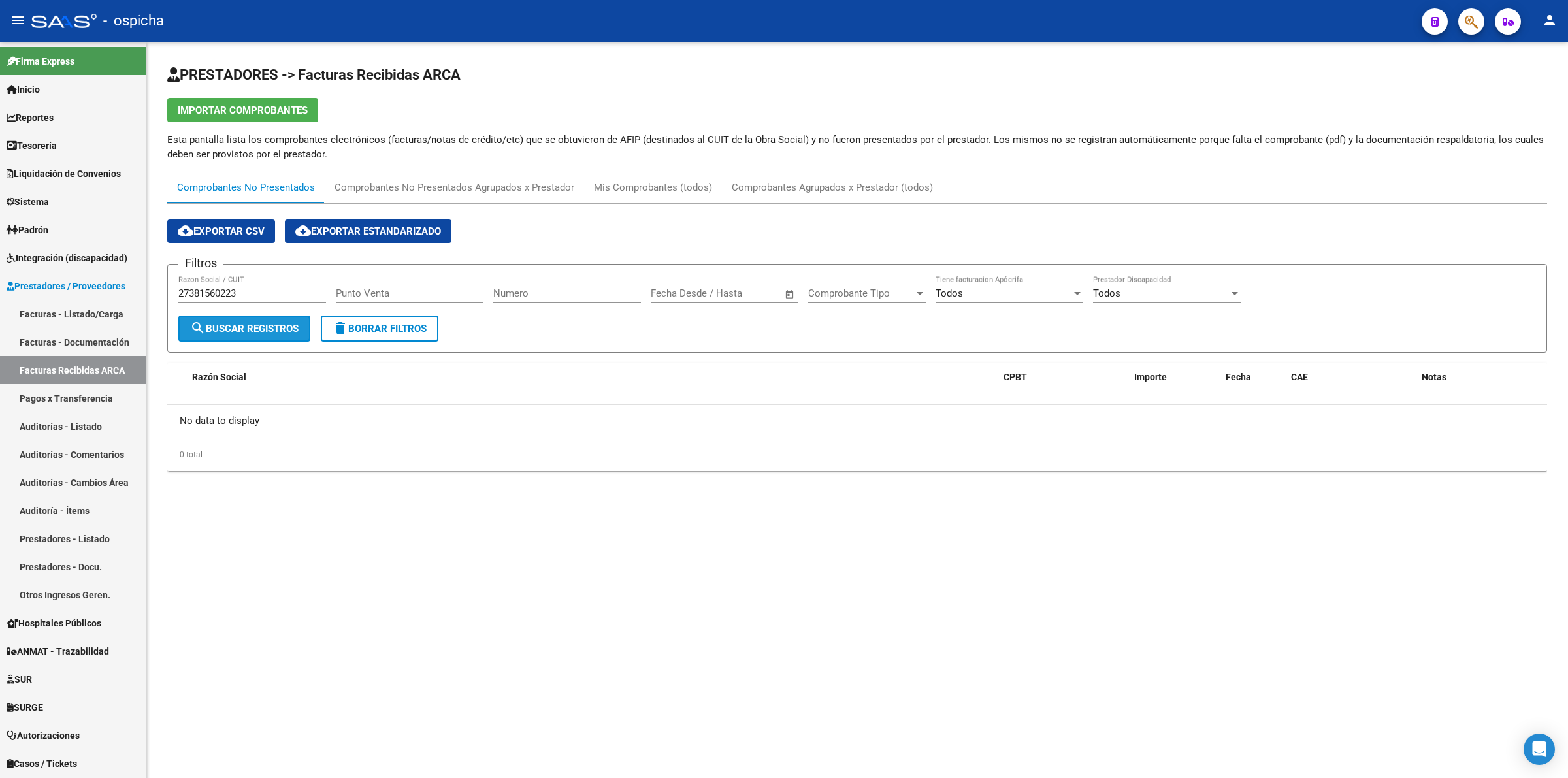
click at [259, 329] on span "search Buscar Registros" at bounding box center [244, 328] width 108 height 12
